Goal: Task Accomplishment & Management: Use online tool/utility

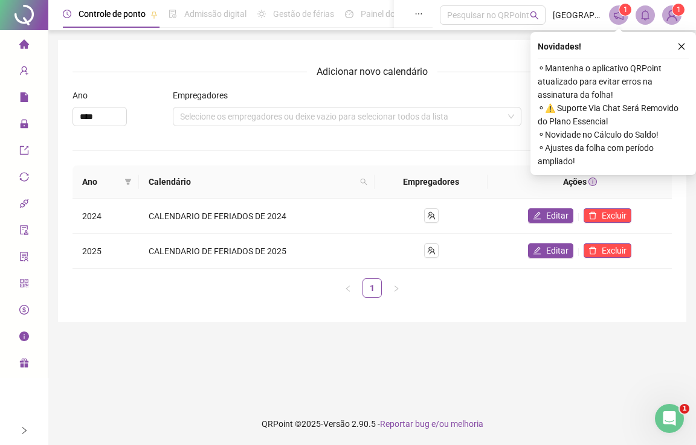
drag, startPoint x: 22, startPoint y: 47, endPoint x: 57, endPoint y: 68, distance: 40.7
click at [22, 46] on icon "home" at bounding box center [24, 43] width 10 height 9
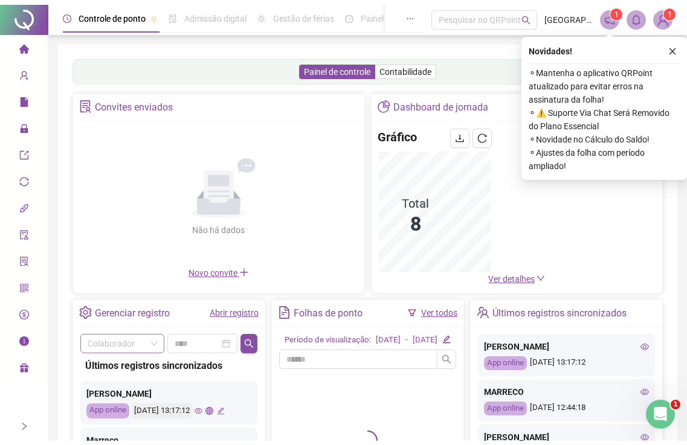
scroll to position [60, 0]
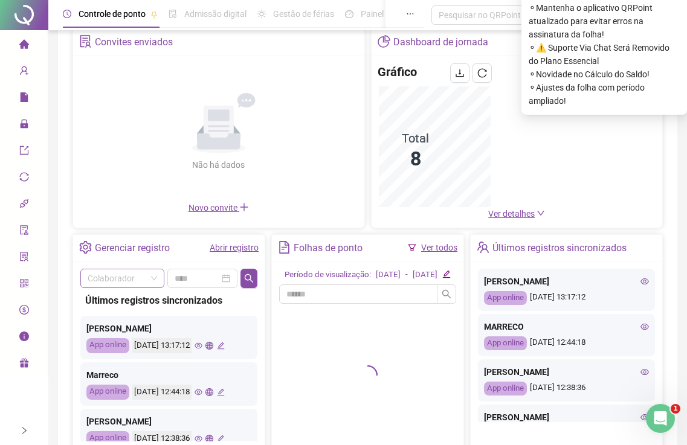
click at [134, 277] on input "search" at bounding box center [117, 279] width 59 height 18
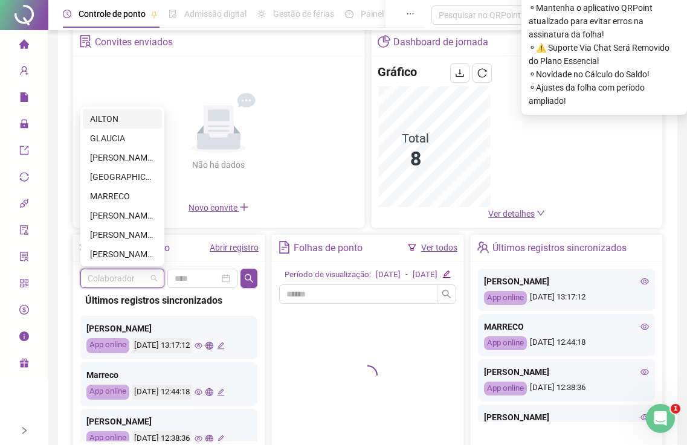
click at [115, 123] on div "AILTON" at bounding box center [122, 118] width 65 height 13
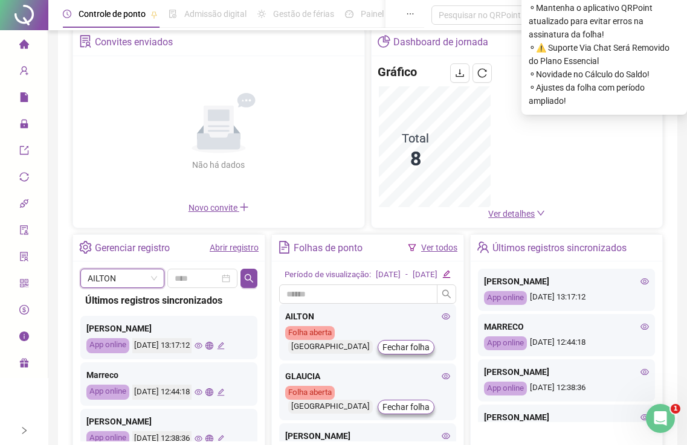
click at [26, 120] on icon "lock" at bounding box center [24, 124] width 10 height 10
click at [25, 122] on icon "lock" at bounding box center [24, 124] width 10 height 10
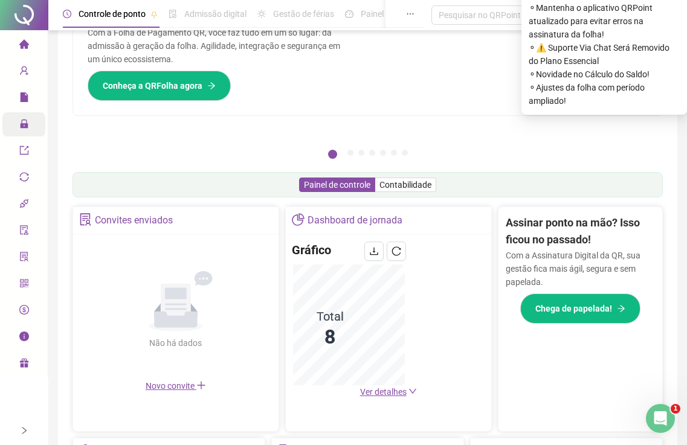
scroll to position [239, 0]
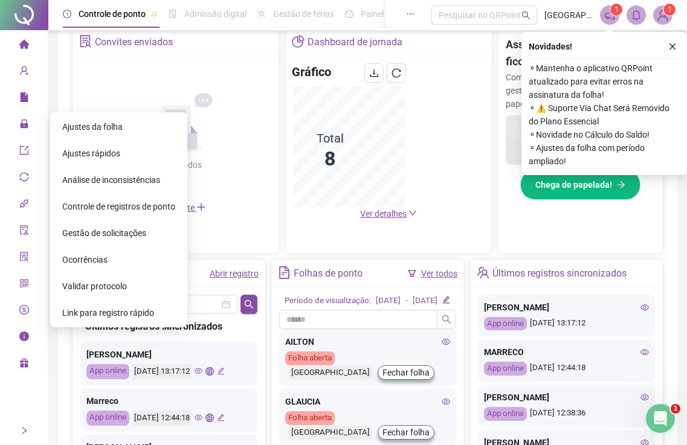
click at [85, 128] on span "Ajustes da folha" at bounding box center [92, 127] width 60 height 10
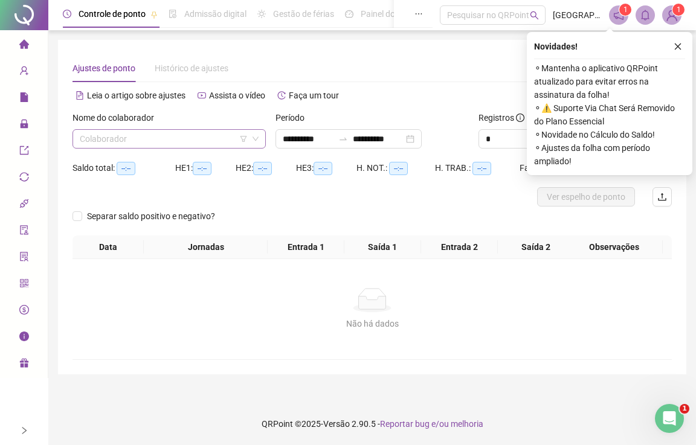
click at [147, 143] on input "search" at bounding box center [164, 139] width 168 height 18
click at [118, 140] on input "search" at bounding box center [164, 139] width 168 height 18
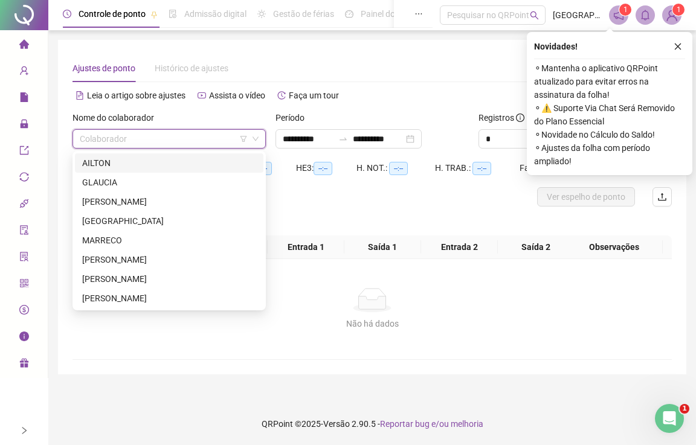
click at [106, 166] on div "AILTON" at bounding box center [169, 163] width 174 height 13
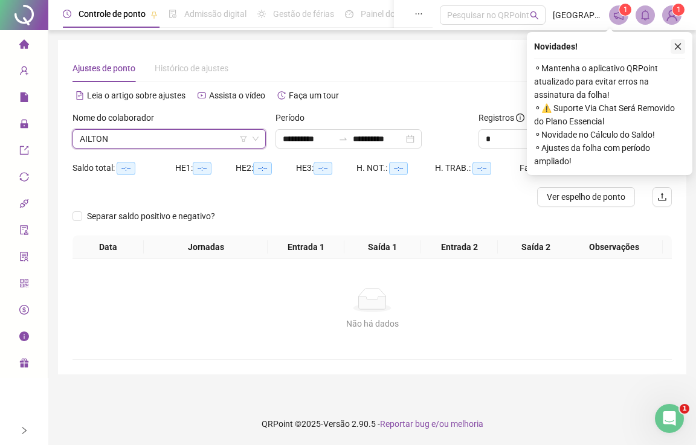
click at [677, 48] on icon "close" at bounding box center [678, 46] width 8 height 8
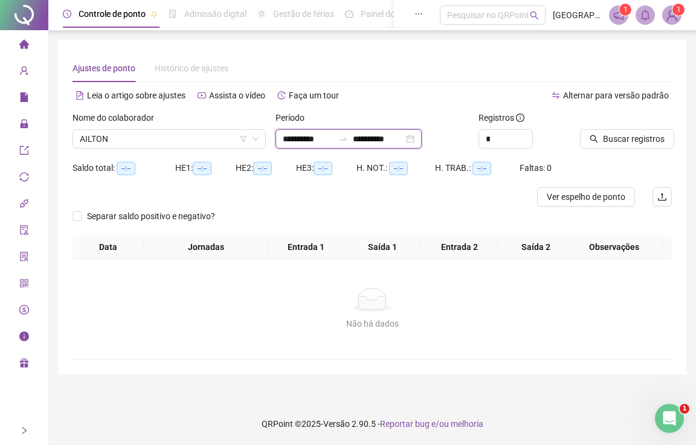
click at [318, 139] on input "**********" at bounding box center [308, 138] width 51 height 13
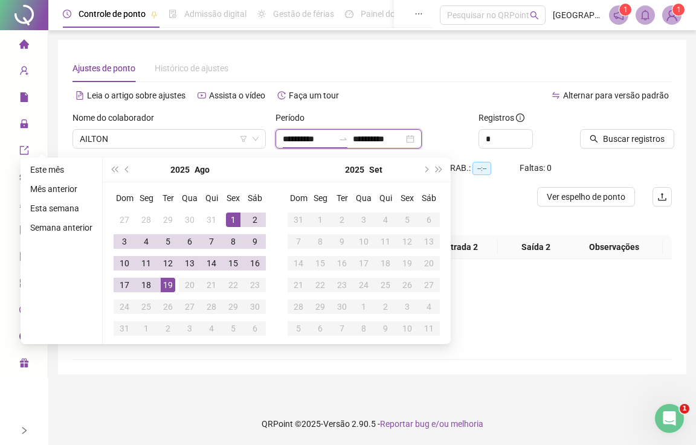
type input "**********"
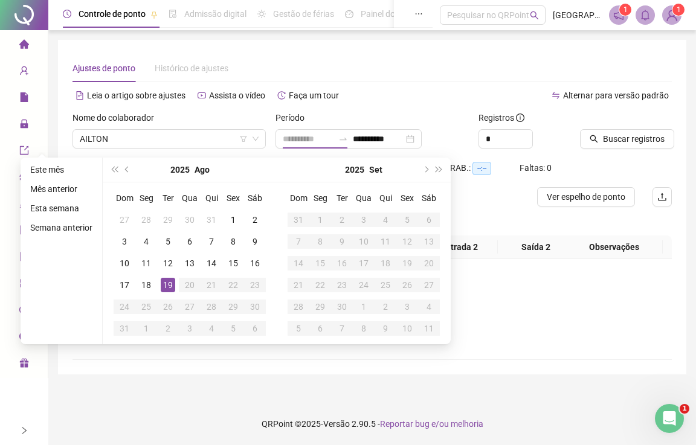
click at [169, 285] on div "19" at bounding box center [168, 285] width 15 height 15
click at [169, 286] on div "19" at bounding box center [168, 285] width 15 height 15
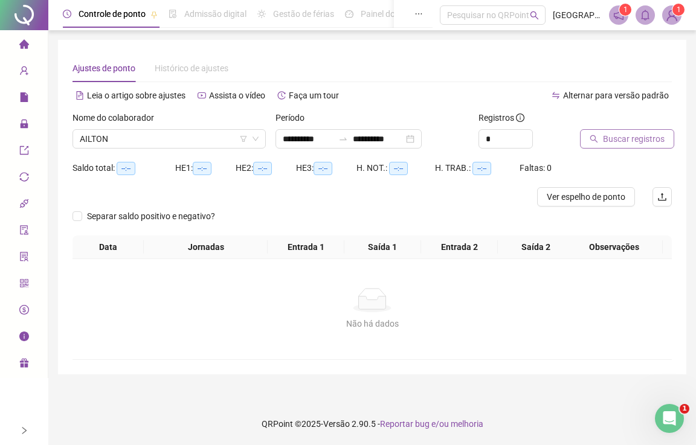
click at [612, 131] on button "Buscar registros" at bounding box center [627, 138] width 94 height 19
